Goal: Transaction & Acquisition: Purchase product/service

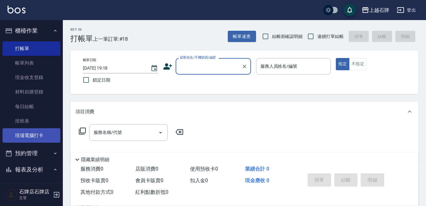
click at [41, 132] on link "現場電腦打卡" at bounding box center [32, 136] width 58 height 14
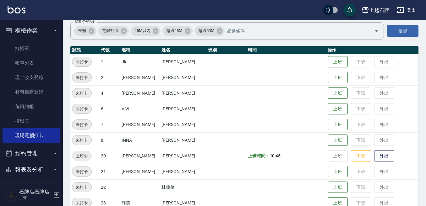
scroll to position [63, 0]
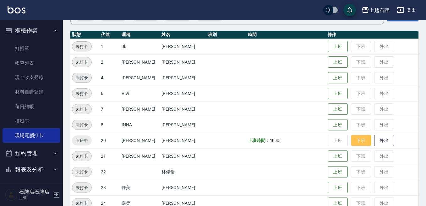
click at [351, 140] on button "下班" at bounding box center [361, 140] width 20 height 11
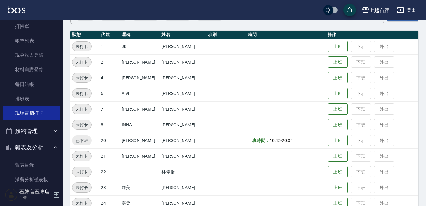
scroll to position [0, 0]
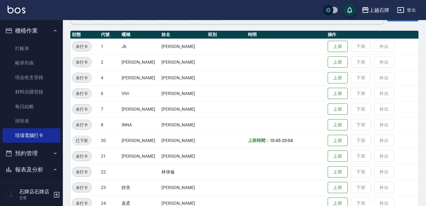
click at [36, 41] on ul "打帳單 帳單列表 現金收支登錄 材料自購登錄 每日結帳 排班表 現場電腦打卡" at bounding box center [32, 92] width 58 height 107
click at [36, 47] on link "打帳單" at bounding box center [32, 48] width 58 height 14
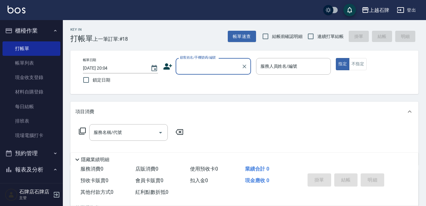
click at [200, 61] on input "顧客姓名/手機號碼/編號" at bounding box center [209, 66] width 60 height 11
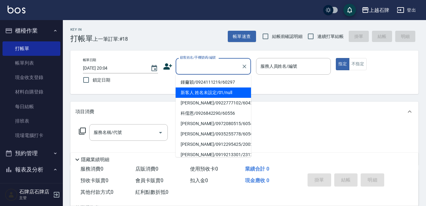
click at [210, 91] on li "新客人 姓名未設定/01/null" at bounding box center [213, 93] width 75 height 10
type input "新客人 姓名未設定/01/null"
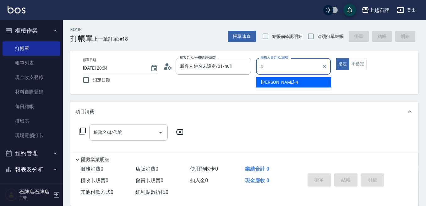
click at [318, 85] on div "[PERSON_NAME] -4" at bounding box center [293, 82] width 75 height 10
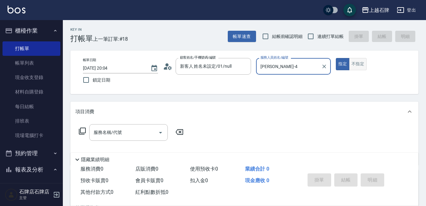
type input "[PERSON_NAME]-4"
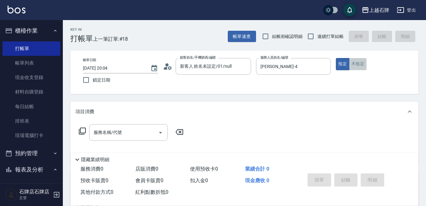
click at [354, 68] on button "不指定" at bounding box center [358, 64] width 18 height 12
click at [104, 135] on div "服務名稱/代號 服務名稱/代號" at bounding box center [128, 132] width 79 height 17
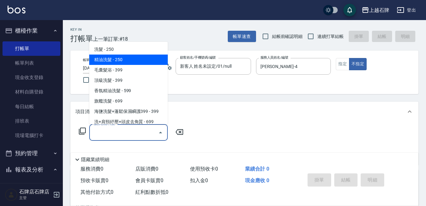
click at [118, 59] on span "精油洗髮 - 250" at bounding box center [128, 60] width 79 height 10
type input "精油洗髮(102)"
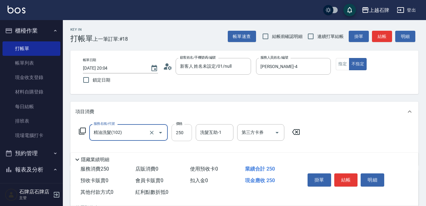
click at [187, 129] on input "250" at bounding box center [182, 132] width 20 height 17
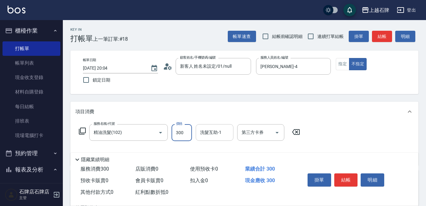
type input "300"
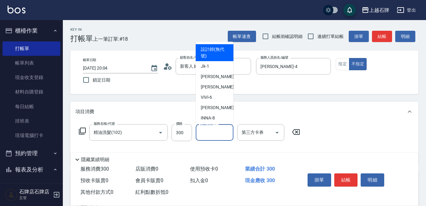
click at [210, 129] on div "洗髮互助-1 洗髮互助-1" at bounding box center [215, 132] width 38 height 17
click at [301, 159] on div "隱藏業績明細" at bounding box center [246, 160] width 345 height 8
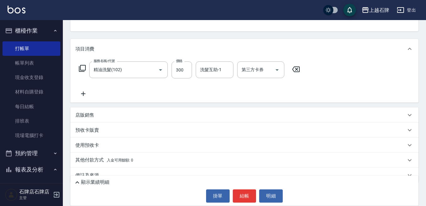
scroll to position [74, 0]
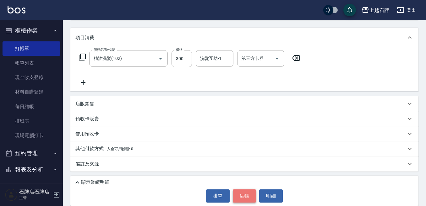
click at [243, 193] on button "結帳" at bounding box center [245, 196] width 24 height 13
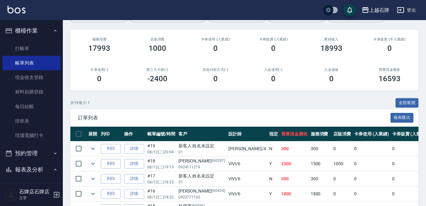
scroll to position [68, 0]
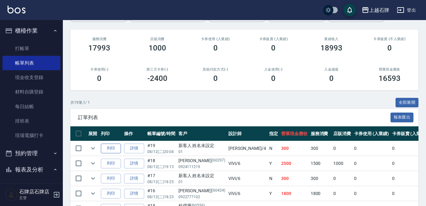
click at [113, 144] on button "列印" at bounding box center [111, 149] width 20 height 10
click at [33, 48] on link "打帳單" at bounding box center [32, 48] width 58 height 14
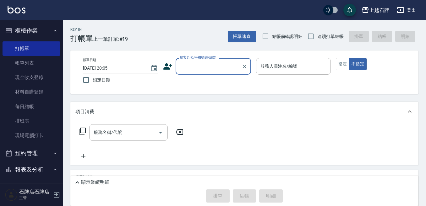
click at [198, 69] on input "顧客姓名/手機號碼/編號" at bounding box center [209, 66] width 60 height 11
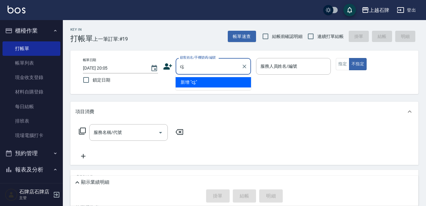
type input "cj;6"
click at [245, 66] on icon "Clear" at bounding box center [244, 66] width 6 height 6
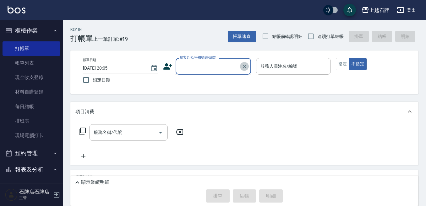
click at [245, 66] on icon "Clear" at bounding box center [244, 66] width 6 height 6
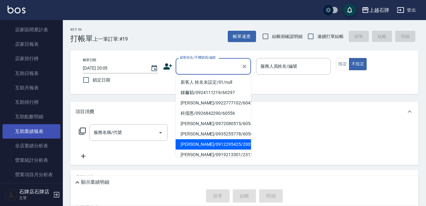
scroll to position [189, 0]
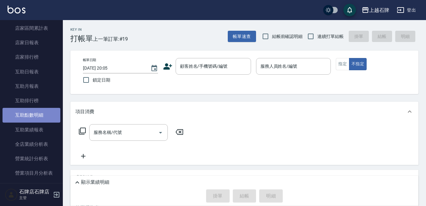
click at [47, 115] on link "互助點數明細" at bounding box center [32, 115] width 58 height 14
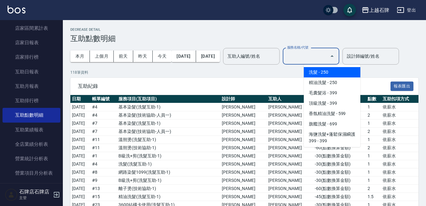
click at [321, 53] on input "服務名稱/代號" at bounding box center [306, 56] width 41 height 11
click at [268, 54] on div "互助人編號/姓名 互助人編號/姓名" at bounding box center [251, 56] width 57 height 17
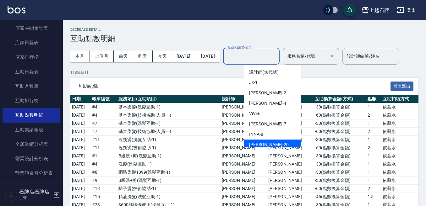
click at [261, 141] on div "[PERSON_NAME] -20" at bounding box center [272, 145] width 57 height 10
type input "[PERSON_NAME]-20"
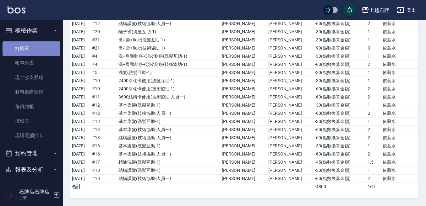
click at [51, 43] on link "打帳單" at bounding box center [32, 48] width 58 height 14
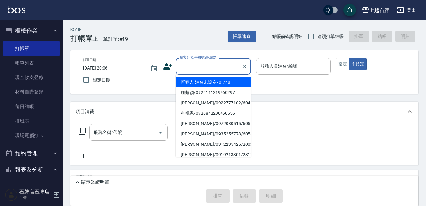
click at [214, 64] on input "顧客姓名/手機號碼/編號" at bounding box center [209, 66] width 60 height 11
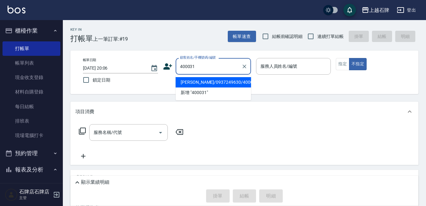
click at [208, 85] on li "[PERSON_NAME]/0937249630/400031" at bounding box center [213, 82] width 75 height 10
type input "[PERSON_NAME]/0937249630/400031"
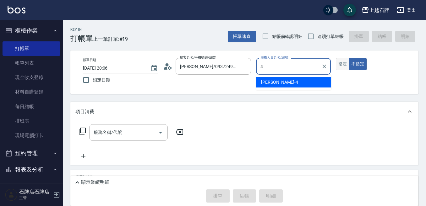
type input "4"
click at [342, 68] on button "指定" at bounding box center [343, 64] width 14 height 12
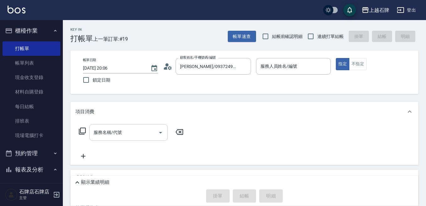
click at [137, 139] on div "服務名稱/代號" at bounding box center [128, 132] width 79 height 17
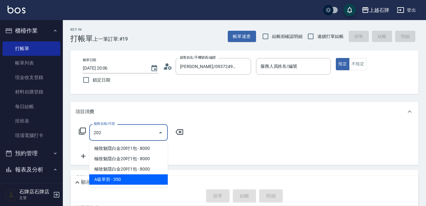
scroll to position [31, 0]
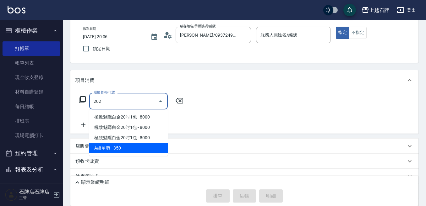
click at [151, 149] on span "A級單剪 - 350" at bounding box center [128, 148] width 79 height 10
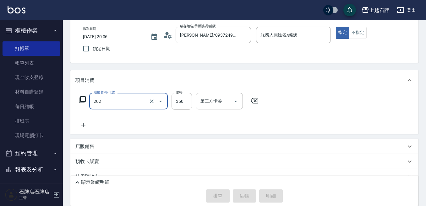
type input "A級單剪(202)"
click at [179, 104] on input "350" at bounding box center [182, 101] width 20 height 17
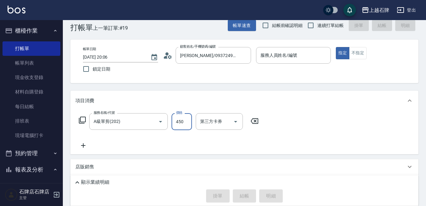
scroll to position [0, 0]
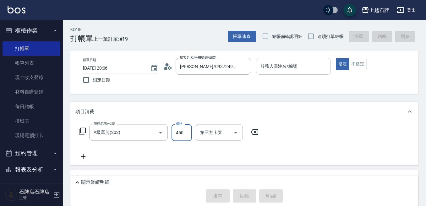
type input "450"
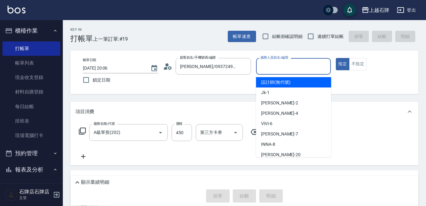
click at [291, 69] on input "服務人員姓名/編號" at bounding box center [293, 66] width 69 height 11
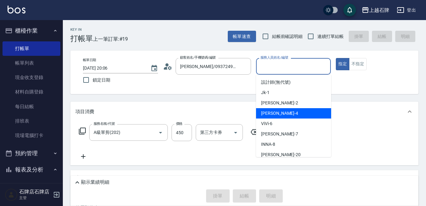
click at [286, 113] on div "[PERSON_NAME] -4" at bounding box center [293, 113] width 75 height 10
type input "[PERSON_NAME]-4"
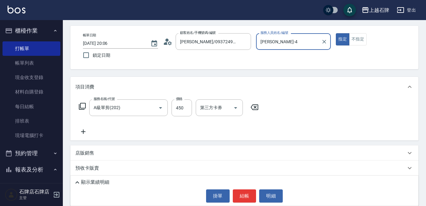
scroll to position [63, 0]
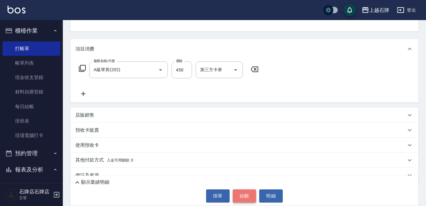
click at [241, 194] on button "結帳" at bounding box center [245, 196] width 24 height 13
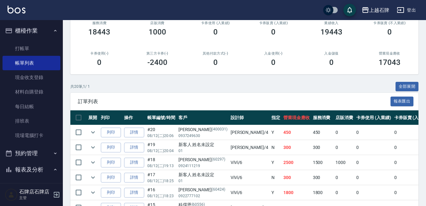
scroll to position [94, 0]
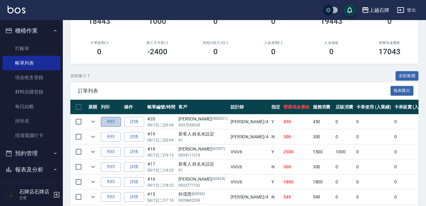
click at [112, 121] on button "列印" at bounding box center [111, 122] width 20 height 10
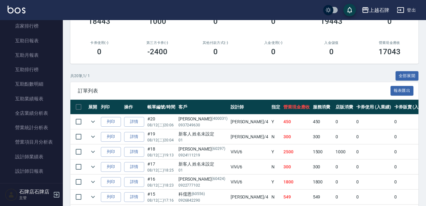
scroll to position [220, 0]
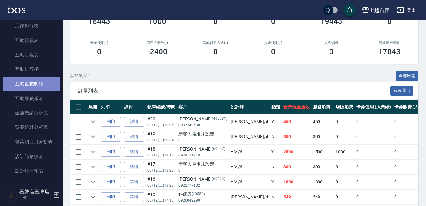
click at [47, 91] on link "互助點數明細" at bounding box center [32, 84] width 58 height 14
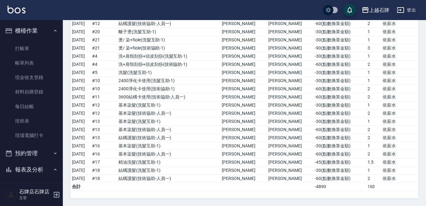
click at [31, 166] on button "報表及分析" at bounding box center [32, 170] width 58 height 16
click at [289, 70] on td "[PERSON_NAME]" at bounding box center [290, 73] width 47 height 8
click at [313, 76] on td "-30 ( 點數換算金額 )" at bounding box center [339, 73] width 52 height 8
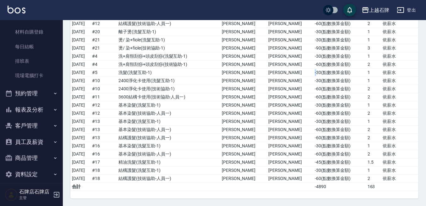
scroll to position [67, 0]
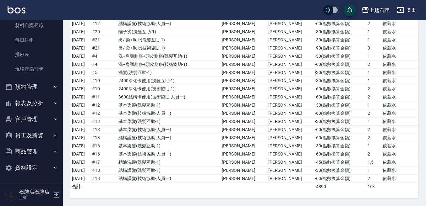
click at [35, 134] on button "員工及薪資" at bounding box center [32, 136] width 58 height 16
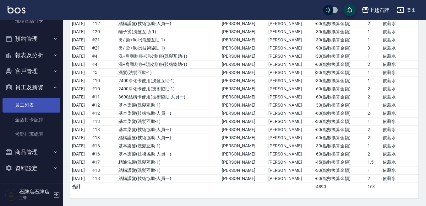
scroll to position [115, 0]
click at [34, 99] on link "員工列表" at bounding box center [32, 104] width 58 height 14
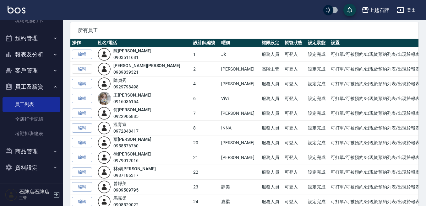
scroll to position [6, 0]
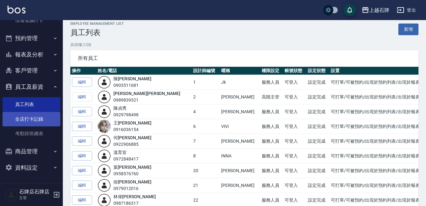
click at [18, 113] on link "全店打卡記錄" at bounding box center [32, 119] width 58 height 14
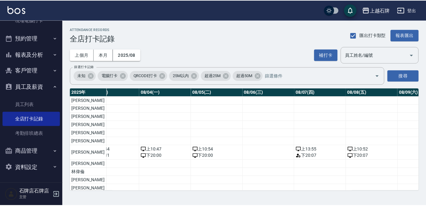
scroll to position [0, 216]
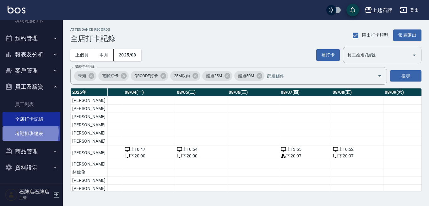
click at [25, 133] on link "考勤排班總表" at bounding box center [32, 134] width 58 height 14
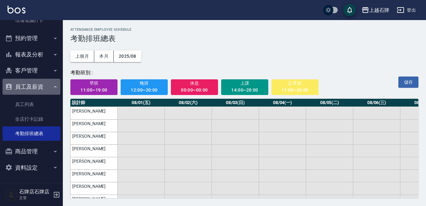
click at [49, 85] on button "員工及薪資" at bounding box center [32, 87] width 58 height 16
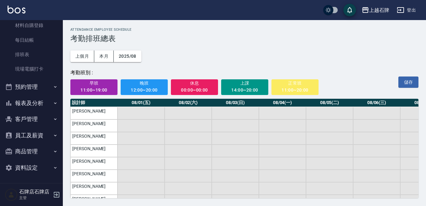
scroll to position [67, 0]
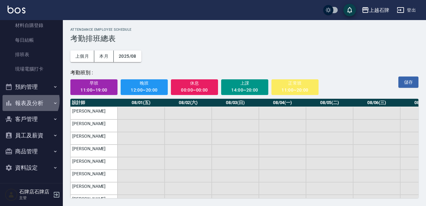
click at [29, 101] on button "報表及分析" at bounding box center [32, 103] width 58 height 16
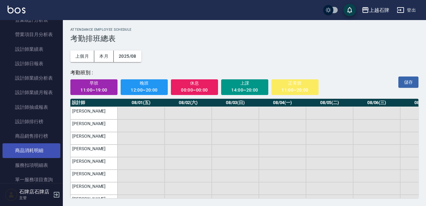
scroll to position [317, 0]
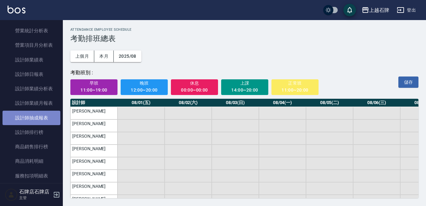
click at [44, 116] on link "設計師抽成報表" at bounding box center [32, 118] width 58 height 14
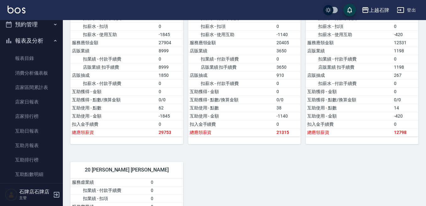
scroll to position [128, 0]
click at [37, 43] on button "報表及分析" at bounding box center [32, 42] width 58 height 16
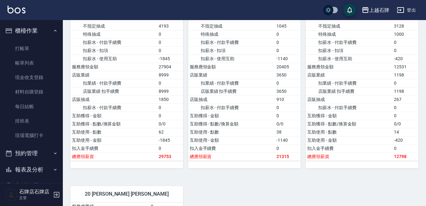
scroll to position [409, 0]
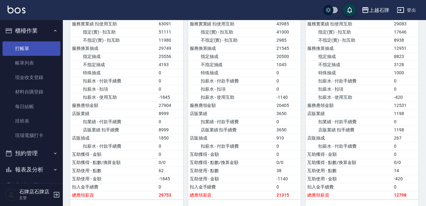
click at [25, 51] on link "打帳單" at bounding box center [32, 48] width 58 height 14
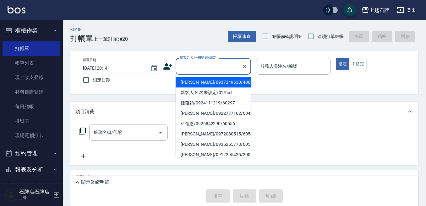
click at [184, 64] on input "顧客姓名/手機號碼/編號" at bounding box center [209, 66] width 60 height 11
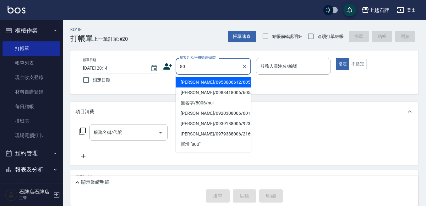
type input "8"
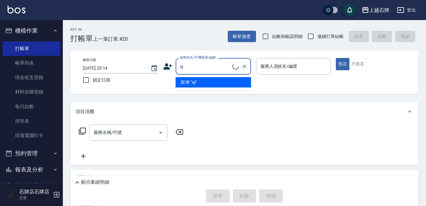
type input "x"
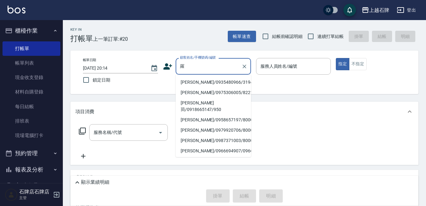
click at [208, 79] on li "[PERSON_NAME]/0935480966/3194" at bounding box center [213, 82] width 75 height 10
type input "[PERSON_NAME]/0935480966/3194"
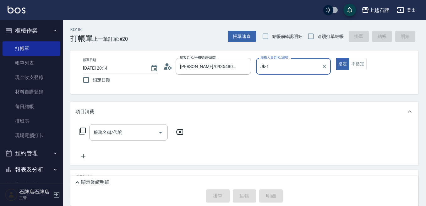
type input "Jk-1"
click at [125, 128] on input "服務名稱/代號" at bounding box center [123, 132] width 63 height 11
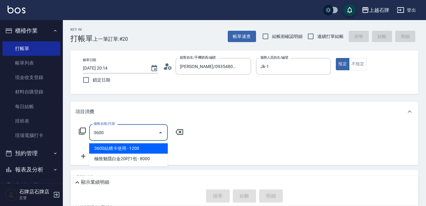
click at [144, 142] on ul "3600結構卡使用 - 1200 極致魅隱白金20吋1包 - 8000" at bounding box center [128, 154] width 79 height 26
click at [143, 144] on span "3600結構卡使用 - 1200" at bounding box center [128, 149] width 79 height 10
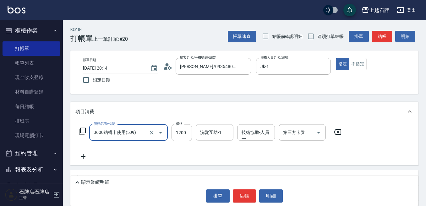
type input "3600結構卡使用(509)"
click at [203, 135] on div "洗髮互助-1 洗髮互助-1" at bounding box center [215, 132] width 38 height 17
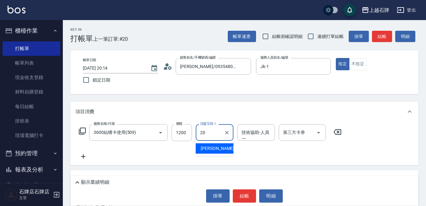
click at [216, 147] on div "[PERSON_NAME] -20" at bounding box center [215, 149] width 38 height 10
click at [248, 140] on div "技術協助-人員一" at bounding box center [256, 132] width 38 height 17
type input "[PERSON_NAME]-20"
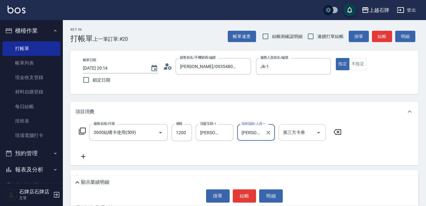
type input "[PERSON_NAME]-20"
click at [287, 132] on div "第三方卡券 第三方卡券" at bounding box center [302, 132] width 47 height 17
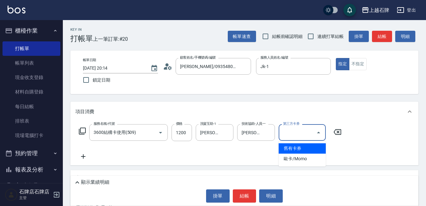
click at [301, 151] on span "舊有卡券" at bounding box center [302, 149] width 47 height 10
type input "舊有卡券"
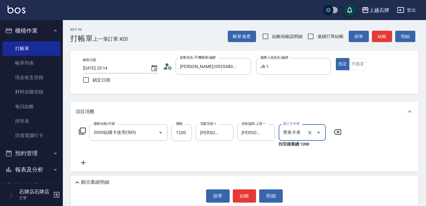
click at [82, 168] on div "服務名稱/代號 3600結構卡使用(509) 服務名稱/代號 價格 1200 價格 洗髮互助-1 [PERSON_NAME]-20 洗髮互助-1 技術協助-人…" at bounding box center [244, 147] width 348 height 50
click at [81, 162] on icon at bounding box center [83, 163] width 16 height 8
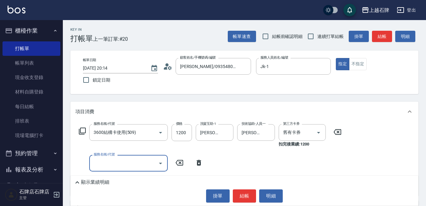
click at [100, 158] on input "服務名稱/代號" at bounding box center [123, 163] width 63 height 11
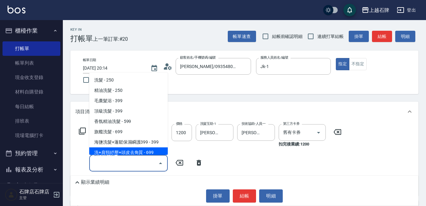
click at [200, 164] on icon at bounding box center [199, 163] width 4 height 6
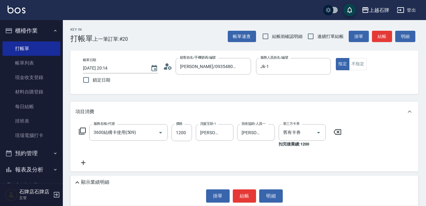
click at [254, 98] on div "Key In 打帳單 上一筆訂單:#20 帳單速查 結帳前確認明細 連續打單結帳 掛單 結帳 明細 帳單日期 [DATE] 20:14 鎖定日期 顧客姓名/手…" at bounding box center [244, 154] width 363 height 269
click at [248, 193] on button "結帳" at bounding box center [245, 196] width 24 height 13
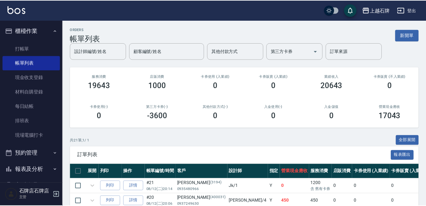
scroll to position [31, 0]
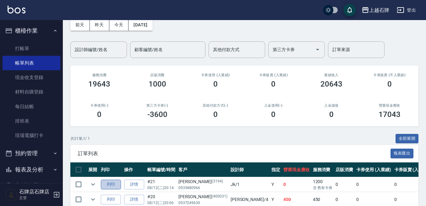
click at [110, 182] on button "列印" at bounding box center [111, 185] width 20 height 10
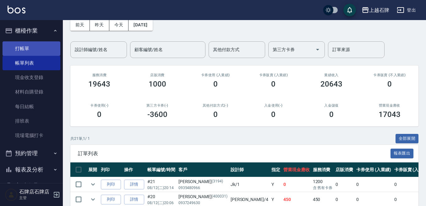
click at [43, 45] on link "打帳單" at bounding box center [32, 48] width 58 height 14
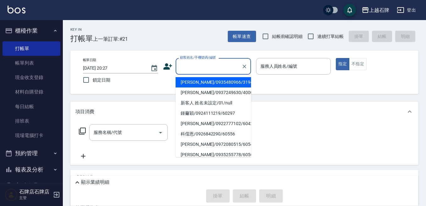
click at [208, 66] on input "顧客姓名/手機號碼/編號" at bounding box center [209, 66] width 60 height 11
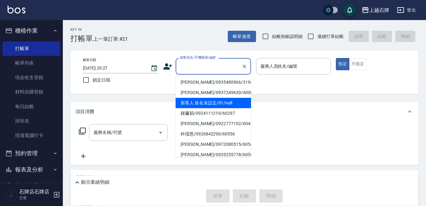
drag, startPoint x: 236, startPoint y: 103, endPoint x: 272, endPoint y: 77, distance: 44.1
click at [235, 103] on li "新客人 姓名未設定/01/null" at bounding box center [213, 103] width 75 height 10
type input "新客人 姓名未設定/01/null"
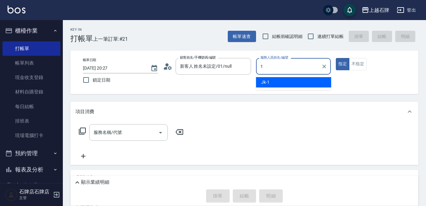
click at [272, 78] on div "Jk -1" at bounding box center [293, 82] width 75 height 10
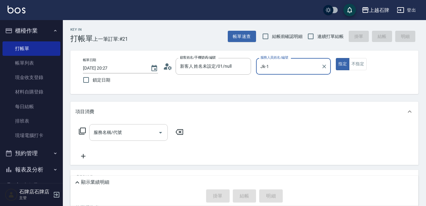
type input "Jk-1"
click at [117, 129] on input "服務名稱/代號" at bounding box center [123, 132] width 63 height 11
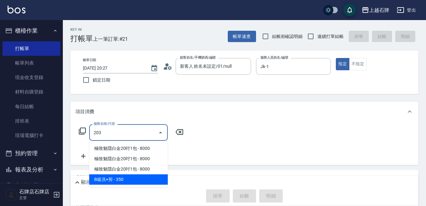
click at [140, 178] on span "B級洗+剪 - 350" at bounding box center [128, 180] width 79 height 10
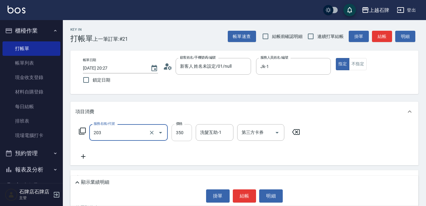
click at [187, 137] on input "350" at bounding box center [182, 132] width 20 height 17
type input "B級洗+剪(203)"
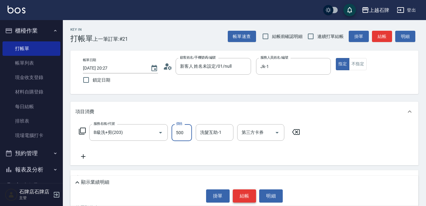
type input "500"
click at [253, 191] on button "結帳" at bounding box center [245, 196] width 24 height 13
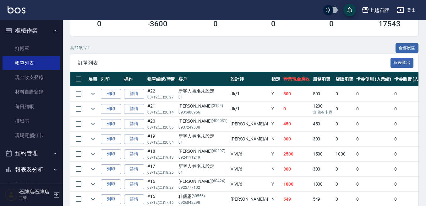
scroll to position [126, 0]
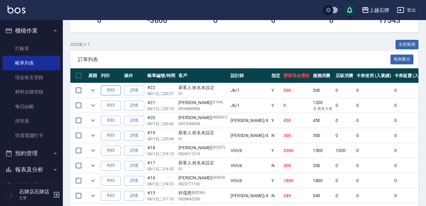
click at [115, 91] on button "列印" at bounding box center [111, 91] width 20 height 10
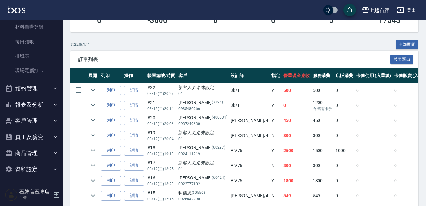
scroll to position [67, 0]
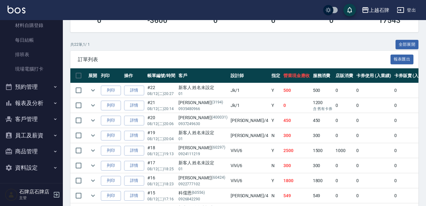
click at [43, 102] on button "報表及分析" at bounding box center [32, 103] width 58 height 16
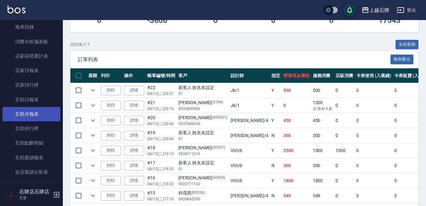
scroll to position [161, 0]
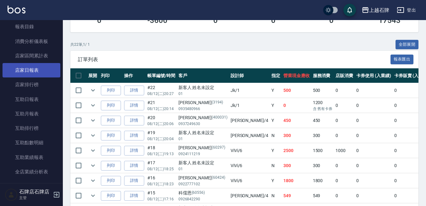
click at [42, 69] on link "店家日報表" at bounding box center [32, 70] width 58 height 14
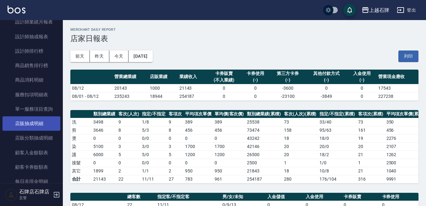
click at [25, 131] on link "店販抽成明細" at bounding box center [32, 124] width 58 height 14
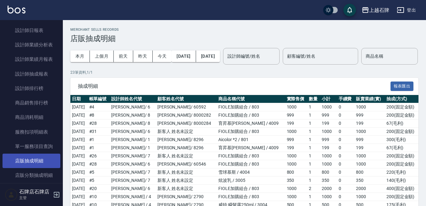
scroll to position [304, 0]
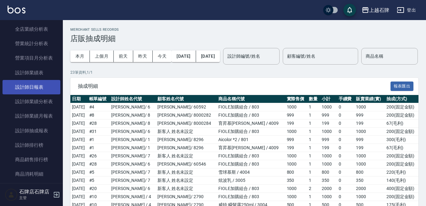
click at [41, 93] on link "設計師日報表" at bounding box center [32, 87] width 58 height 14
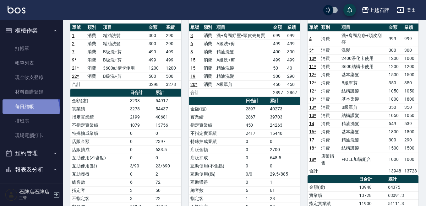
click at [29, 110] on link "每日結帳" at bounding box center [32, 107] width 58 height 14
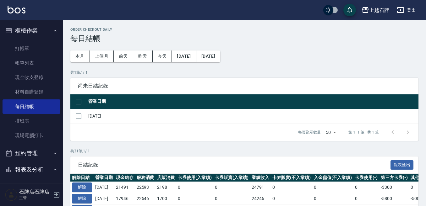
click at [85, 116] on td at bounding box center [78, 116] width 16 height 15
click at [84, 116] on input "checkbox" at bounding box center [78, 116] width 13 height 13
checkbox input "true"
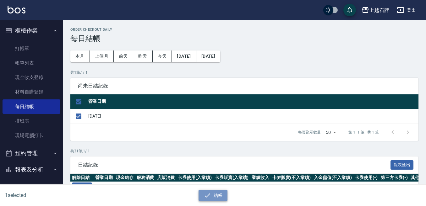
click at [225, 194] on button "結帳" at bounding box center [213, 196] width 29 height 12
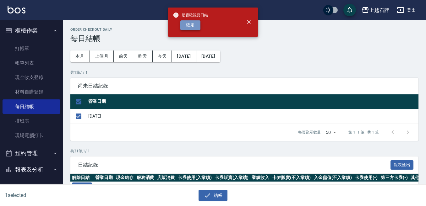
click at [184, 23] on button "確定" at bounding box center [190, 25] width 20 height 10
checkbox input "false"
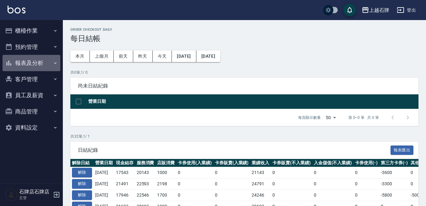
click at [31, 67] on button "報表及分析" at bounding box center [32, 63] width 58 height 16
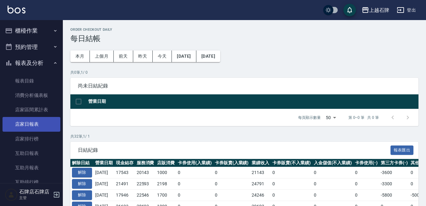
click at [35, 126] on link "店家日報表" at bounding box center [32, 124] width 58 height 14
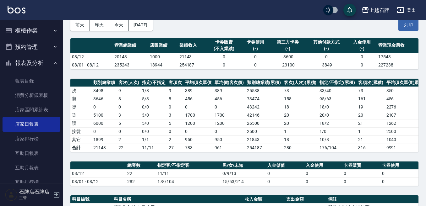
scroll to position [63, 0]
